Goal: Find contact information: Find contact information

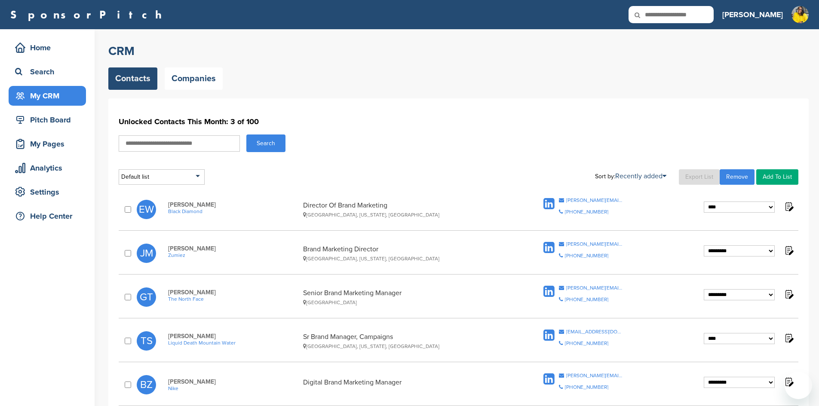
select select "****"
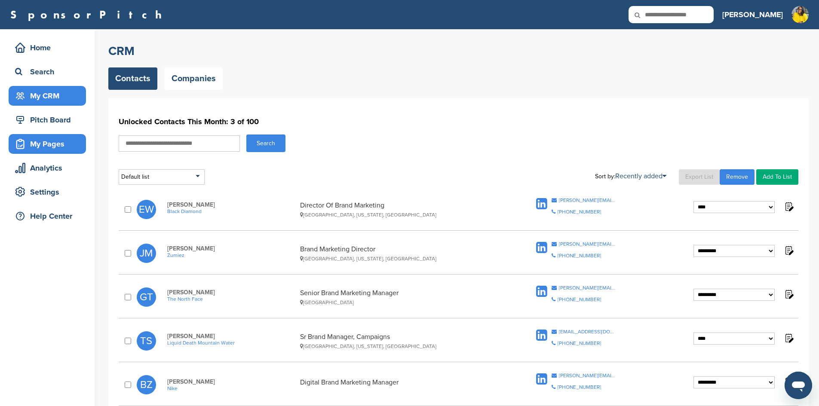
click at [54, 146] on div "My Pages" at bounding box center [49, 143] width 73 height 15
click at [52, 100] on div "My CRM" at bounding box center [49, 95] width 73 height 15
click at [55, 147] on div "My Pages" at bounding box center [49, 143] width 73 height 15
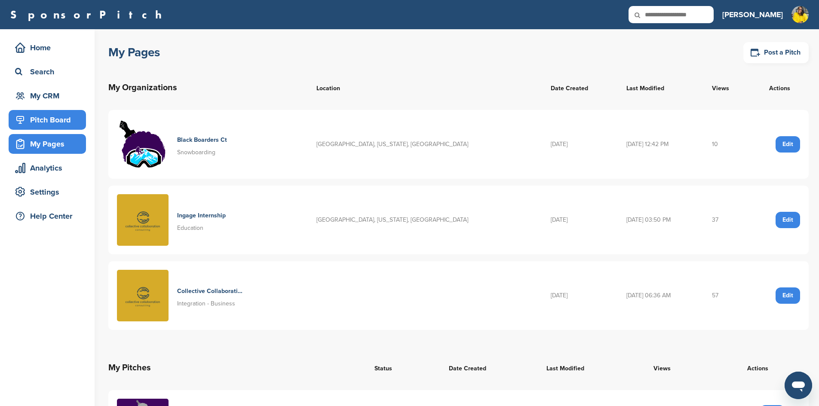
click at [39, 123] on div "Pitch Board" at bounding box center [49, 119] width 73 height 15
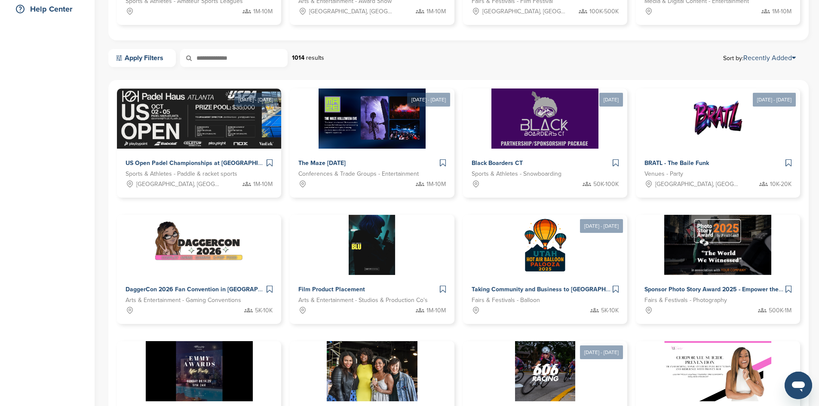
scroll to position [215, 0]
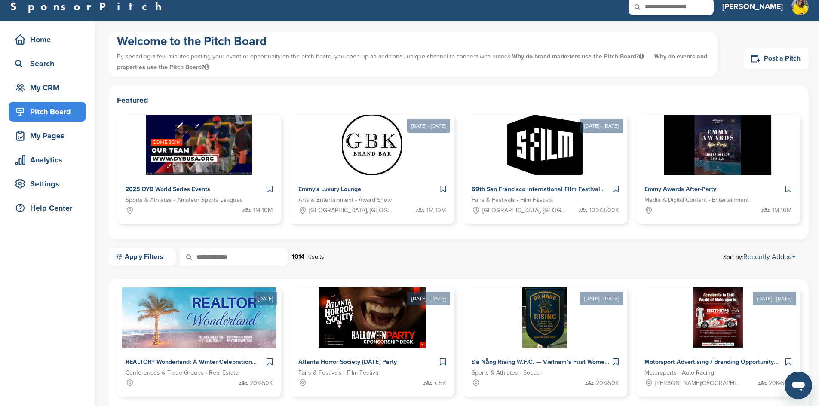
scroll to position [0, 0]
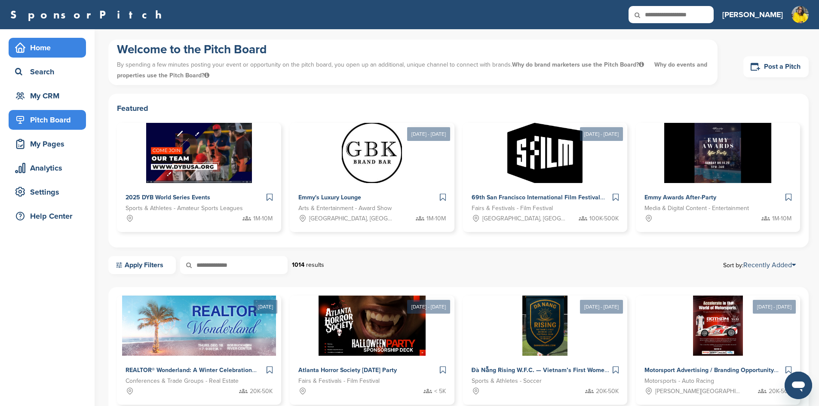
click at [45, 53] on div "Home" at bounding box center [49, 47] width 73 height 15
click at [41, 67] on div "Search" at bounding box center [49, 71] width 73 height 15
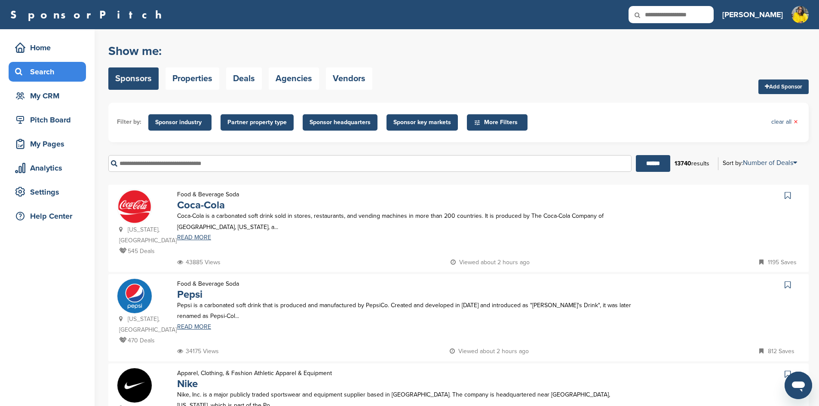
click at [171, 168] on input "text" at bounding box center [369, 163] width 523 height 17
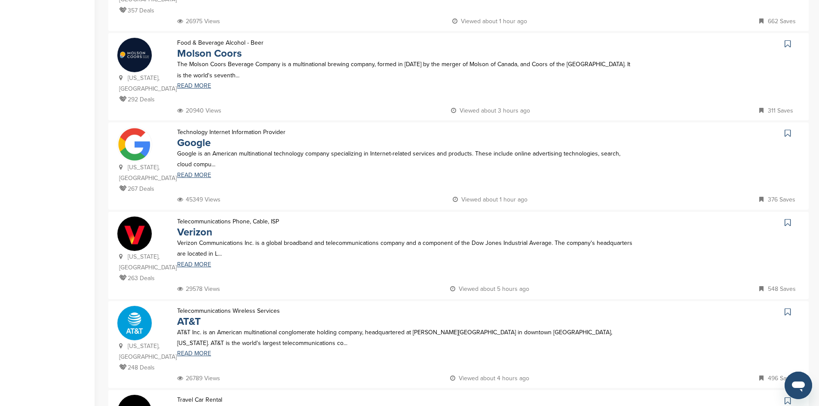
scroll to position [602, 0]
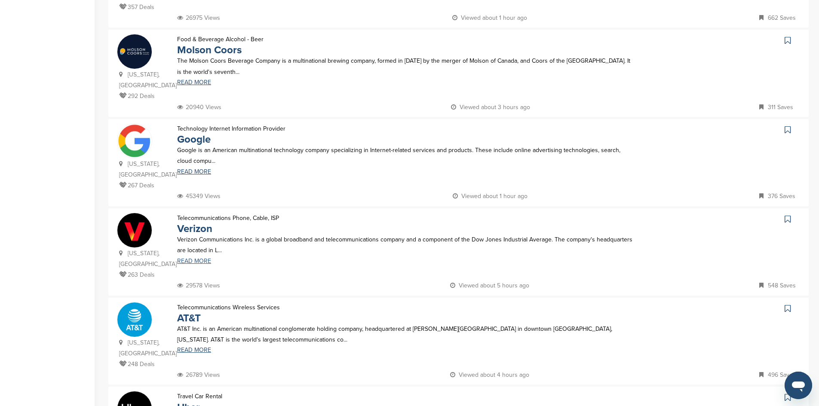
click at [206, 258] on link "READ MORE" at bounding box center [405, 261] width 456 height 6
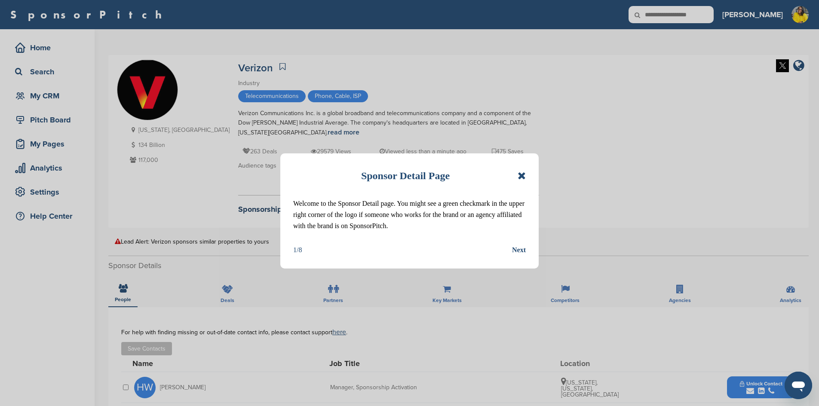
click at [523, 177] on icon at bounding box center [522, 176] width 8 height 10
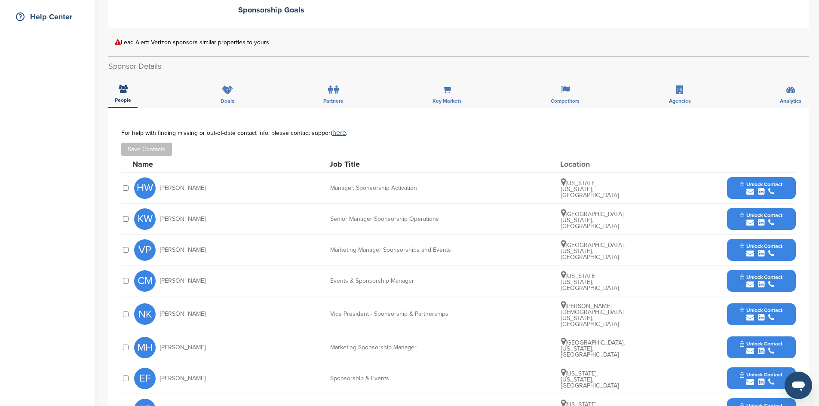
scroll to position [215, 0]
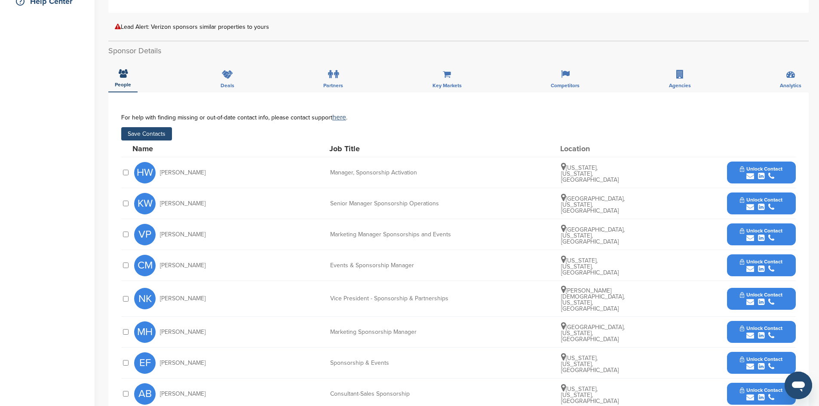
click at [766, 165] on button "Unlock Contact" at bounding box center [760, 173] width 63 height 26
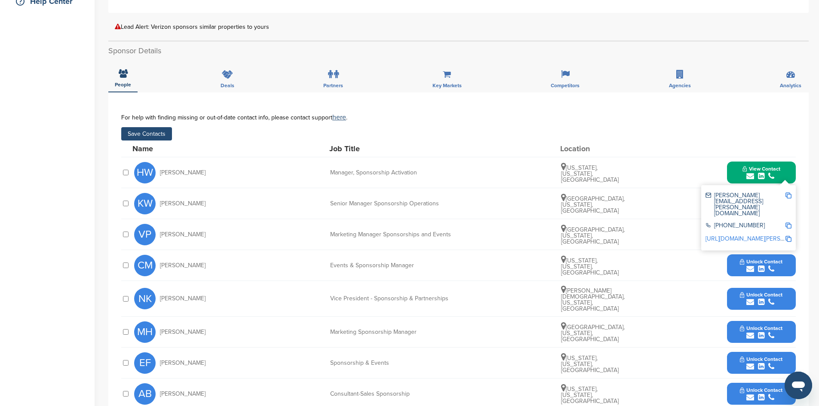
click at [789, 196] on img at bounding box center [788, 196] width 6 height 6
click at [643, 171] on div "HW [PERSON_NAME] Manager, Sponsorship Activation [US_STATE], [US_STATE], [GEOGR…" at bounding box center [465, 172] width 662 height 31
click at [281, 187] on div "HW Hilary Weintraub Manager, Sponsorship Activation New York, New York, United …" at bounding box center [465, 172] width 662 height 31
click at [159, 135] on button "Save Contacts" at bounding box center [146, 133] width 51 height 13
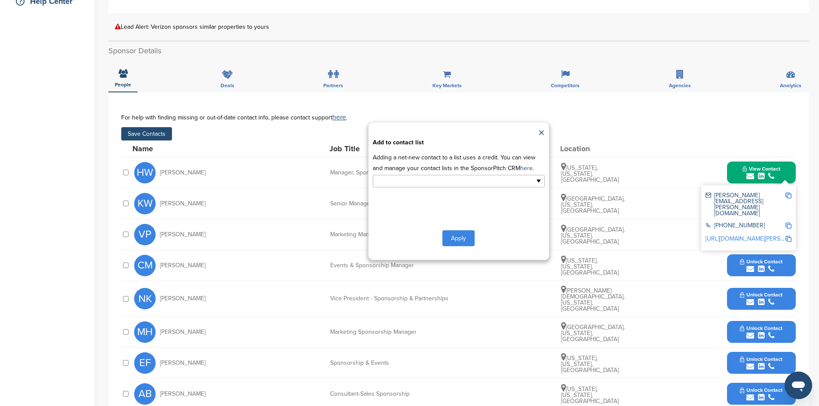
click at [438, 181] on input "text" at bounding box center [421, 181] width 90 height 10
click at [456, 234] on button "Apply" at bounding box center [458, 238] width 32 height 16
type input "**********"
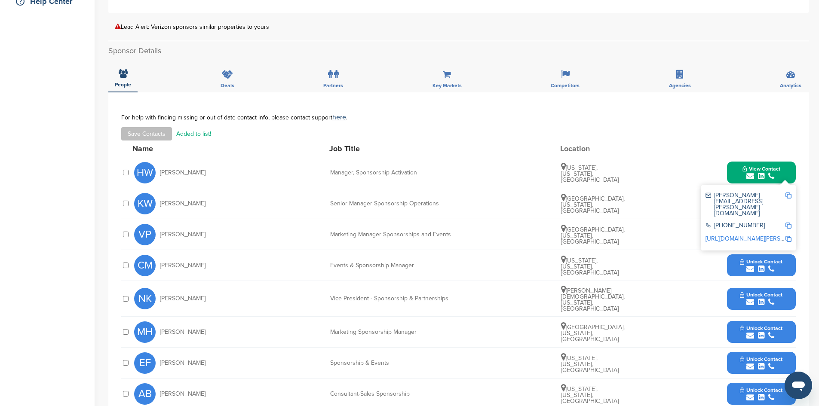
click at [715, 114] on div "For help with finding missing or out-of-date contact info, please contact suppo…" at bounding box center [458, 117] width 674 height 7
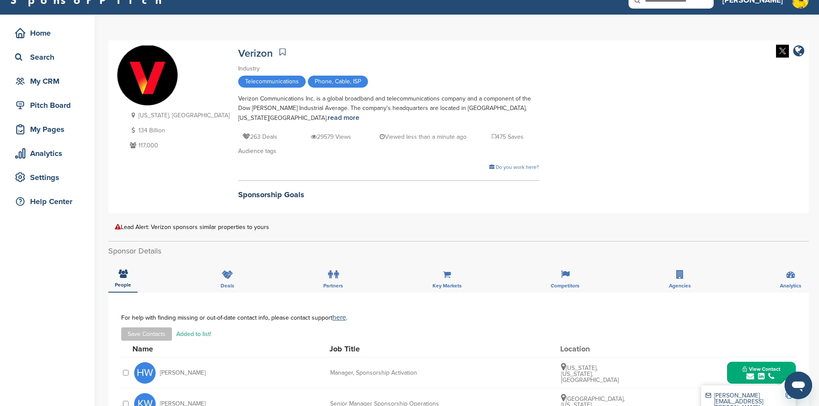
scroll to position [0, 0]
